Goal: Information Seeking & Learning: Understand process/instructions

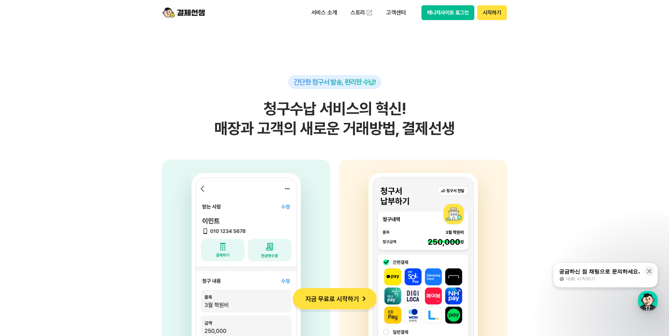
scroll to position [1799, 0]
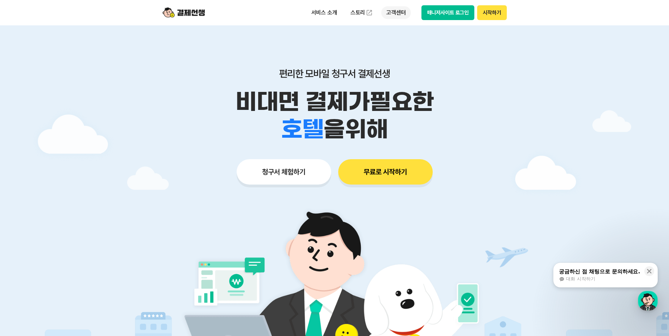
click at [395, 11] on p "고객센터" at bounding box center [395, 12] width 29 height 13
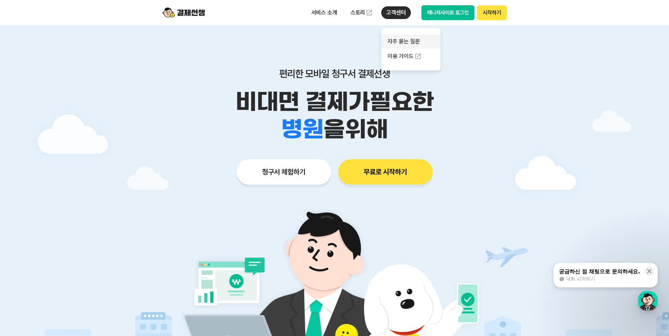
click at [404, 40] on link "자주 묻는 질문" at bounding box center [410, 42] width 59 height 14
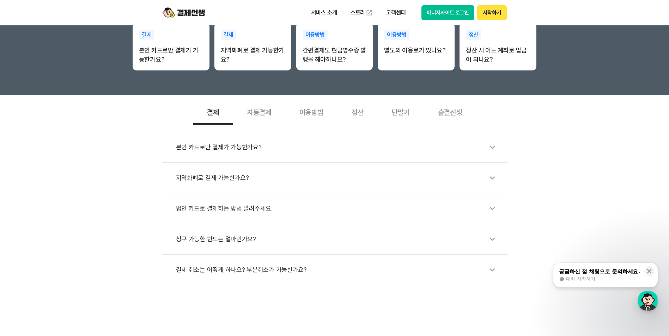
scroll to position [176, 0]
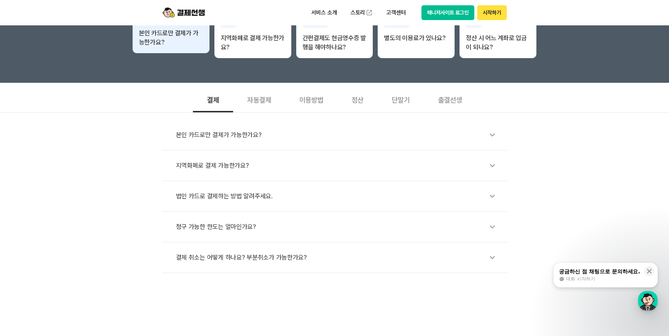
click at [171, 31] on p "본인 카드로만 결제가 가능한가요?" at bounding box center [171, 38] width 64 height 18
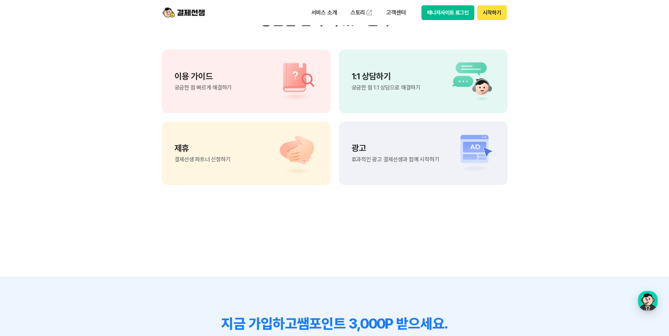
scroll to position [670, 0]
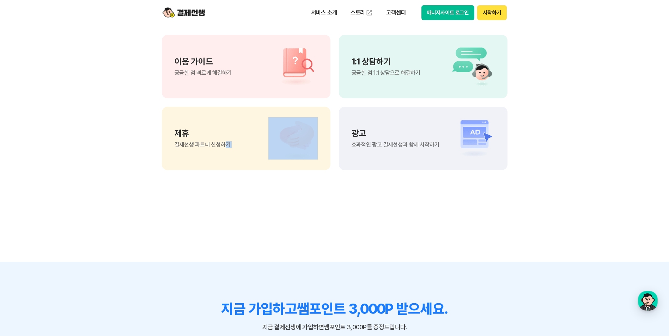
drag, startPoint x: 225, startPoint y: 141, endPoint x: 430, endPoint y: 208, distance: 215.3
click at [430, 208] on section "궁금한 점이 더 있으신가요? 이용 가이드 궁금한 점 빠르게 해결하기 1:1 상담하기 궁금한 점 1:1 상담으로 해결하기 제휴 결제선생 파트너 …" at bounding box center [334, 83] width 669 height 357
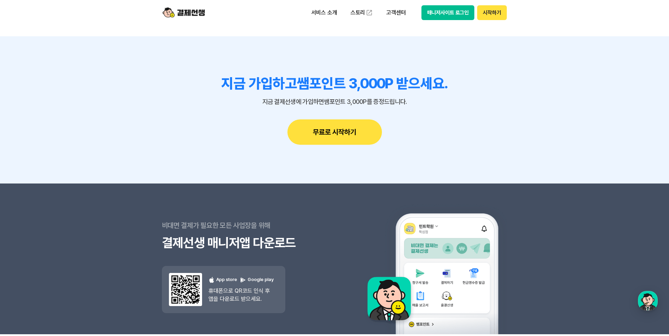
scroll to position [746, 0]
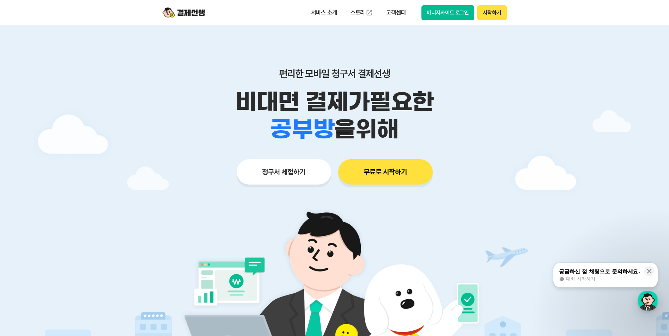
click at [287, 175] on button "청구서 체험하기" at bounding box center [284, 171] width 95 height 25
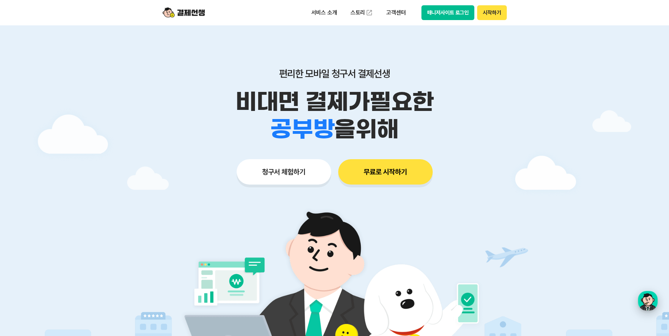
click at [646, 298] on div "button" at bounding box center [648, 301] width 20 height 20
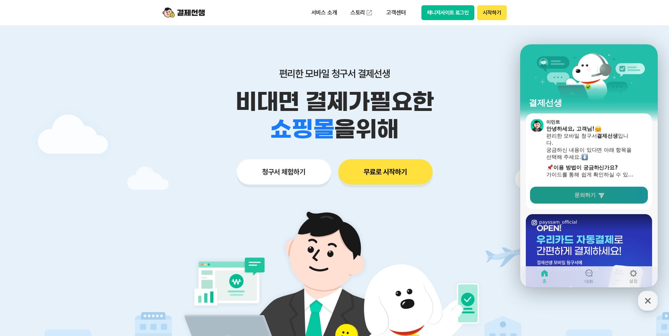
click at [591, 197] on span "문의하기" at bounding box center [585, 195] width 21 height 7
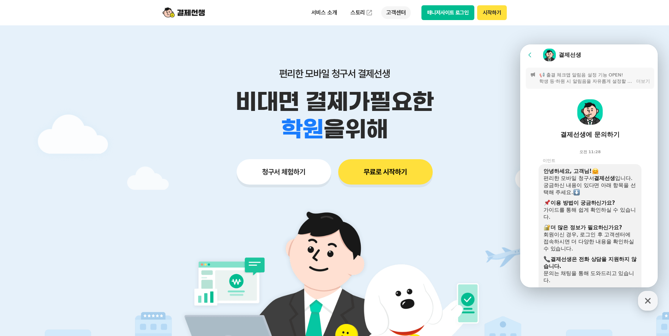
click at [395, 8] on p "고객센터" at bounding box center [395, 12] width 29 height 13
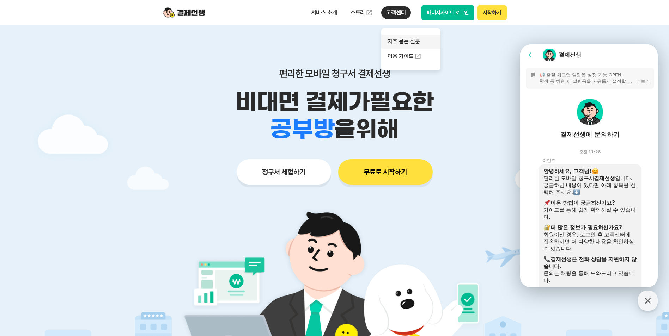
click at [403, 43] on link "자주 묻는 질문" at bounding box center [410, 42] width 59 height 14
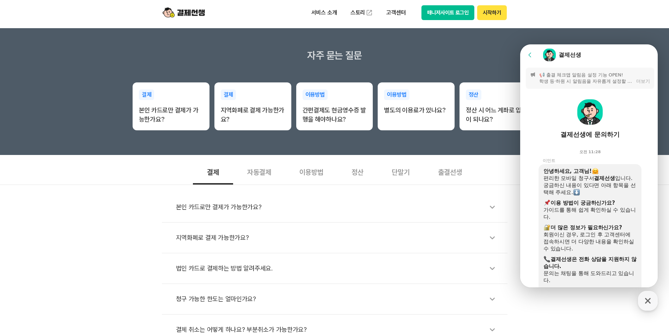
scroll to position [212, 0]
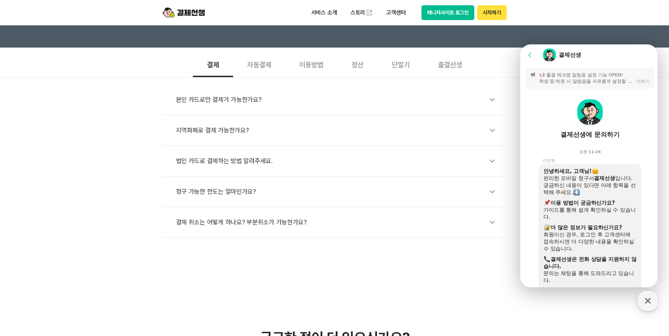
click at [355, 66] on div "정산" at bounding box center [358, 64] width 40 height 26
click at [308, 64] on div "이용방법" at bounding box center [311, 64] width 52 height 26
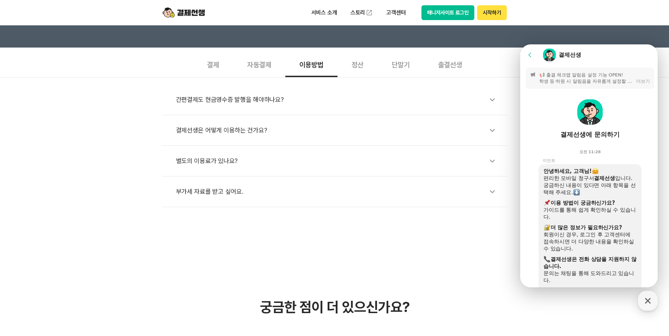
click at [491, 160] on icon at bounding box center [492, 161] width 16 height 16
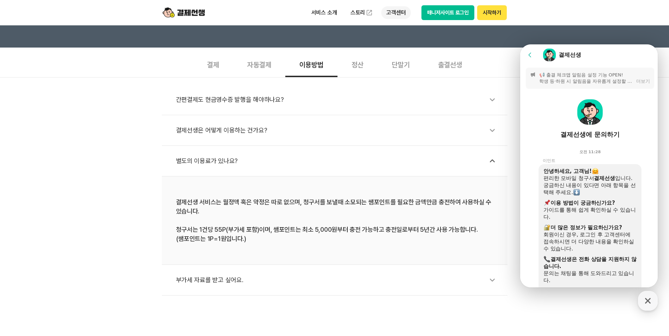
click at [406, 11] on p "고객센터" at bounding box center [395, 12] width 29 height 13
